Goal: Task Accomplishment & Management: Manage account settings

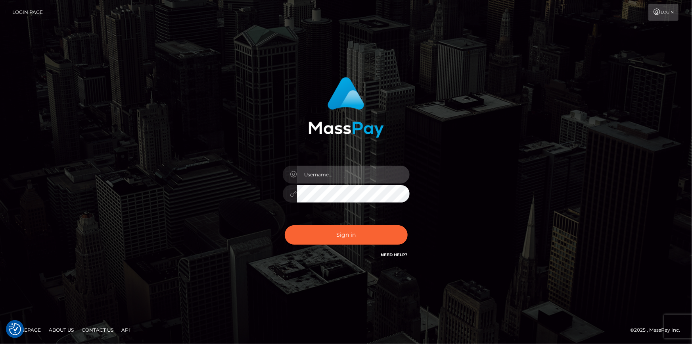
type input "dszikszai"
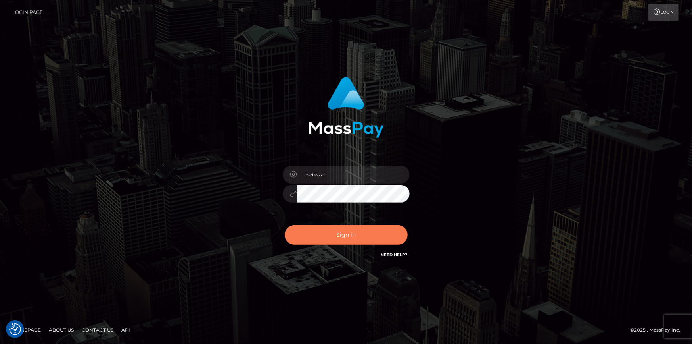
drag, startPoint x: 0, startPoint y: 0, endPoint x: 325, endPoint y: 228, distance: 397.1
click at [325, 228] on button "Sign in" at bounding box center [346, 234] width 123 height 19
type input "dszikszai"
click at [356, 240] on button "Sign in" at bounding box center [346, 234] width 123 height 19
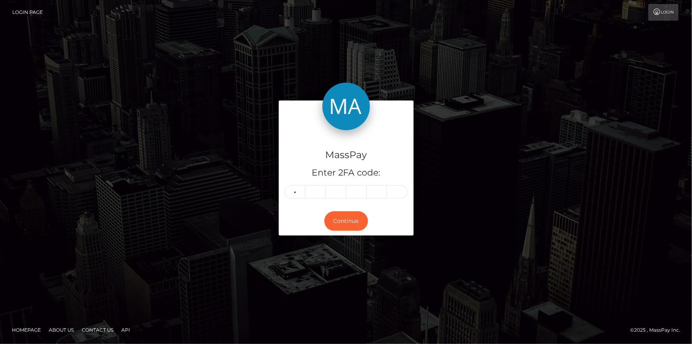
type input "6"
type input "8"
type input "9"
type input "6"
type input "5"
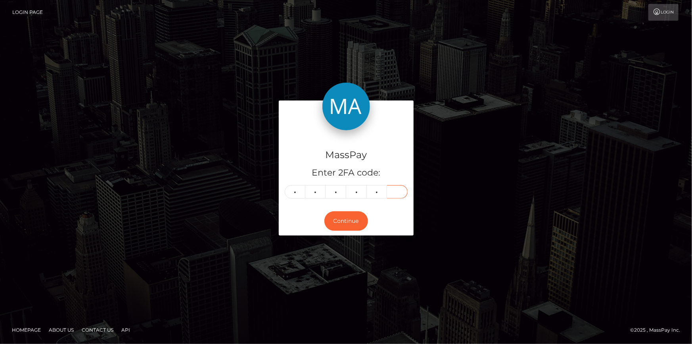
type input "6"
